Goal: Task Accomplishment & Management: Complete application form

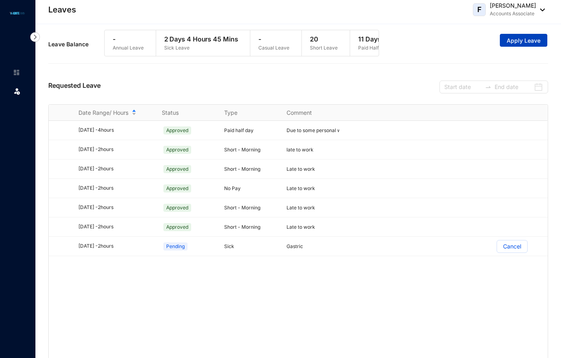
click at [523, 43] on span "Apply Leave" at bounding box center [523, 41] width 34 height 8
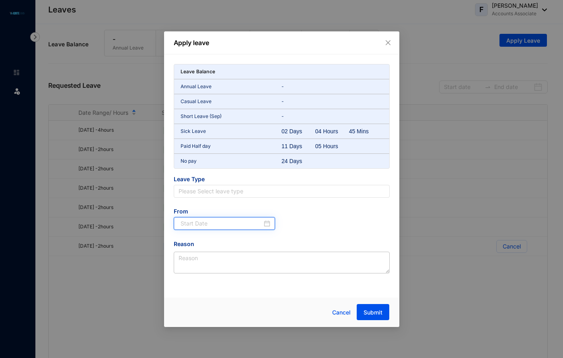
click at [257, 220] on input at bounding box center [222, 223] width 82 height 9
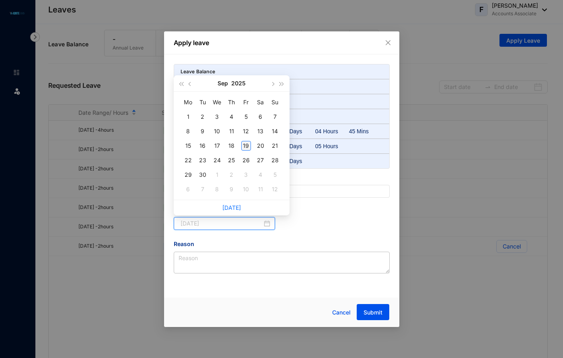
type input "[DATE]"
click at [247, 142] on div "19" at bounding box center [246, 146] width 10 height 10
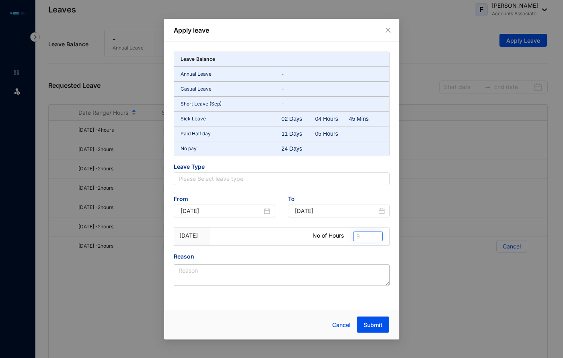
click at [364, 240] on span "9" at bounding box center [367, 236] width 23 height 9
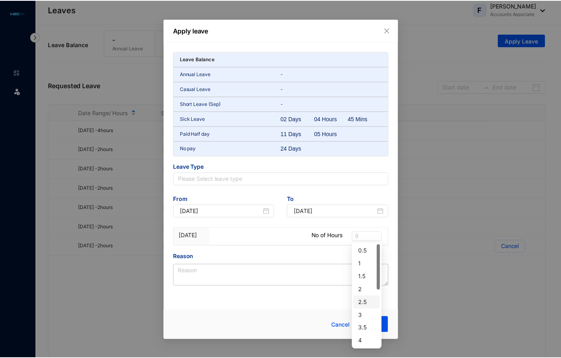
scroll to position [80, 0]
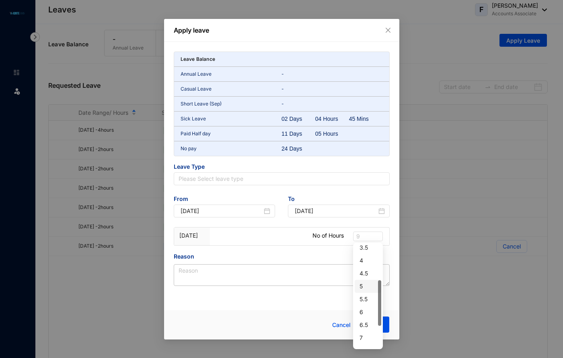
click at [359, 287] on div "5" at bounding box center [368, 286] width 27 height 13
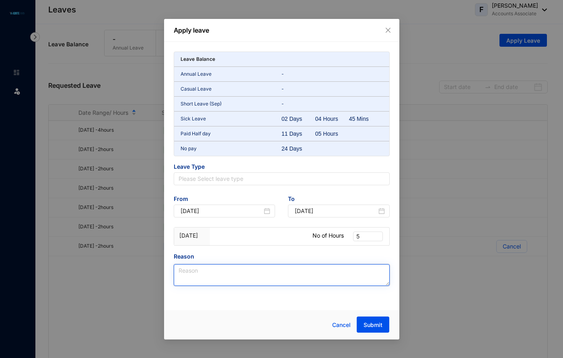
click at [248, 275] on textarea "Reason" at bounding box center [282, 275] width 216 height 22
type textarea "C"
type textarea "Gastric"
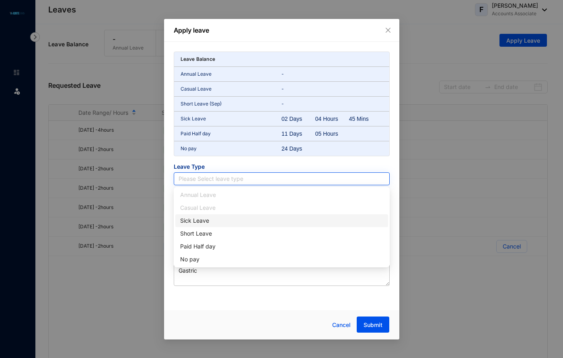
click at [279, 181] on input "search" at bounding box center [282, 179] width 206 height 12
click at [234, 222] on div "Sick Leave" at bounding box center [281, 220] width 203 height 9
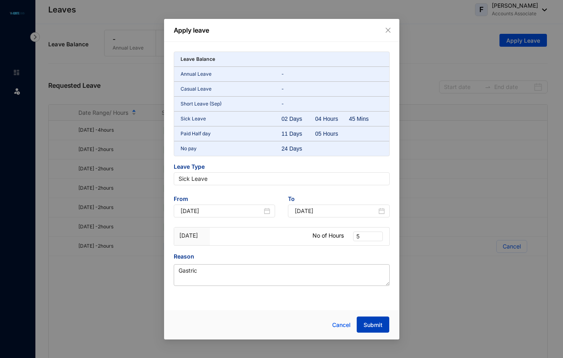
click at [377, 322] on span "Submit" at bounding box center [373, 325] width 19 height 8
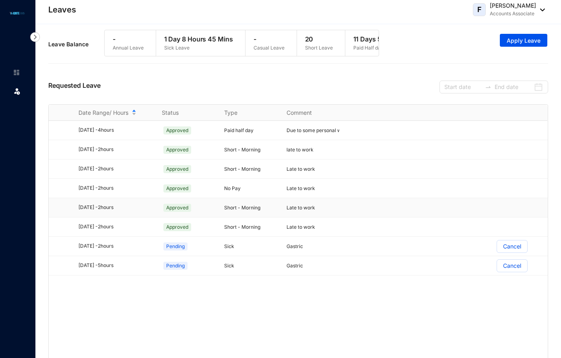
click at [236, 212] on p "Short - Morning" at bounding box center [250, 207] width 53 height 8
click at [293, 209] on span "Late to work" at bounding box center [300, 207] width 29 height 6
click at [290, 212] on p "Late to work" at bounding box center [312, 207] width 53 height 8
click at [183, 212] on span "Approved" at bounding box center [177, 207] width 28 height 8
click at [122, 211] on div "[DATE] - 2 hours" at bounding box center [115, 207] width 74 height 8
